Goal: Subscribe to service/newsletter

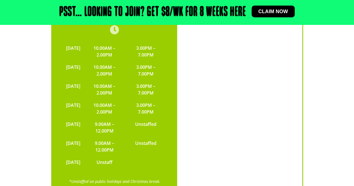
scroll to position [1241, 0]
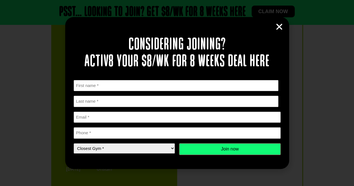
click at [278, 27] on icon "Close" at bounding box center [279, 27] width 8 height 8
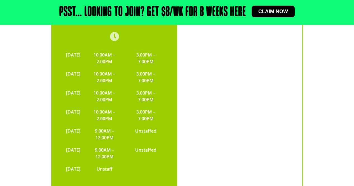
click at [265, 5] on div "Psst… Looking to join? Get $8/wk for 8 weeks here Claim now" at bounding box center [177, 12] width 349 height 19
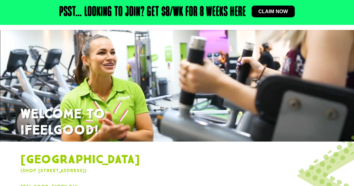
scroll to position [0, 0]
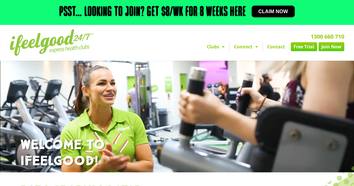
click at [270, 13] on span "Claim now" at bounding box center [273, 11] width 30 height 5
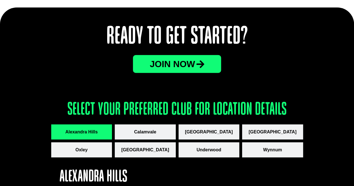
scroll to position [729, 0]
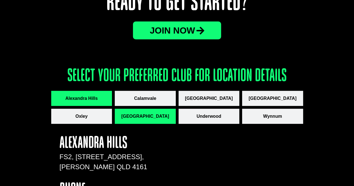
click at [145, 117] on span "[GEOGRAPHIC_DATA]" at bounding box center [145, 116] width 48 height 7
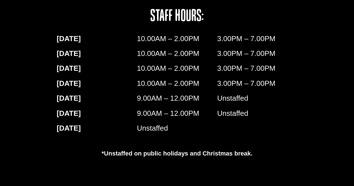
scroll to position [951, 0]
